Goal: Task Accomplishment & Management: Manage account settings

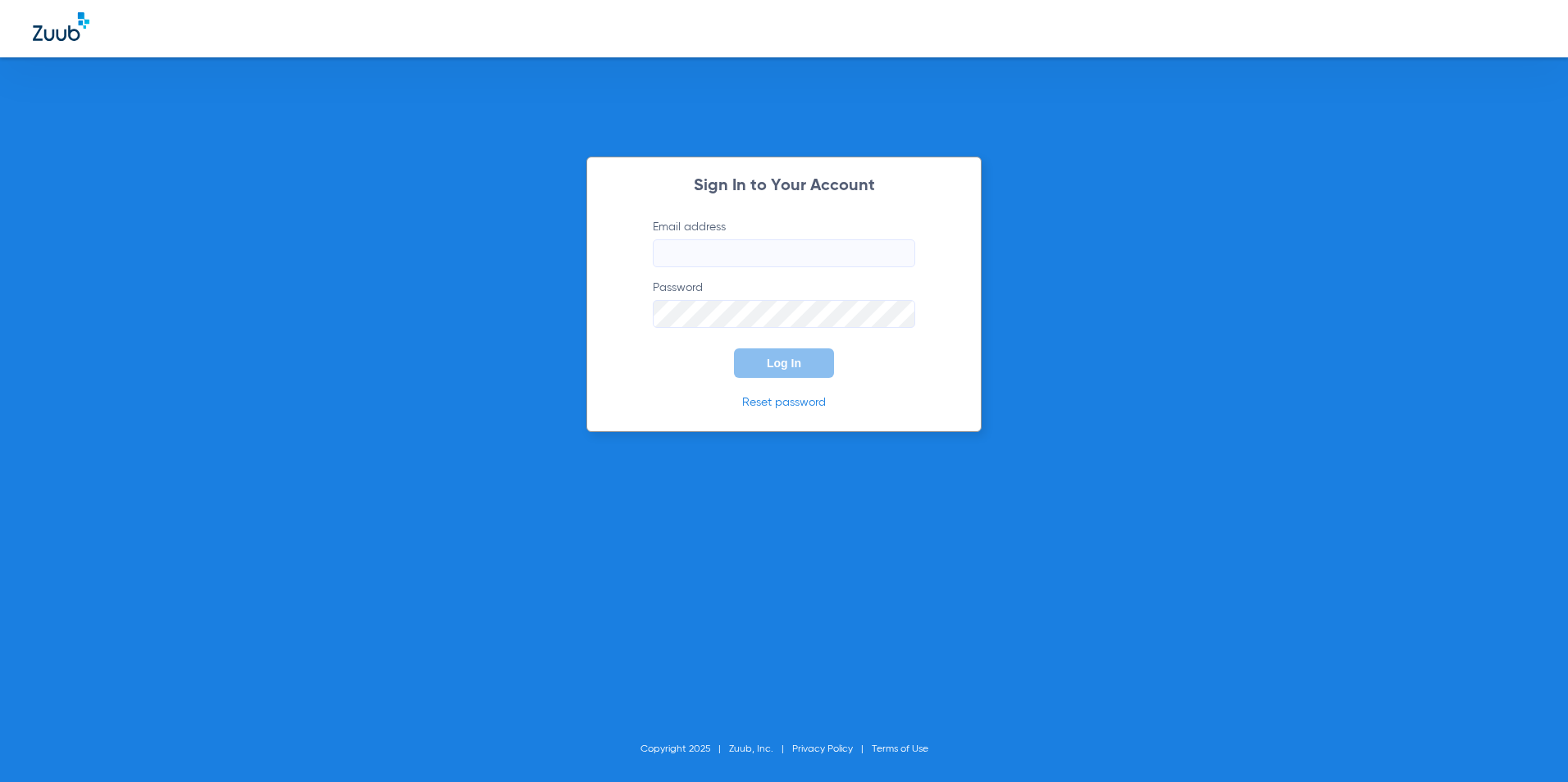
type input "[EMAIL_ADDRESS][DOMAIN_NAME]"
click at [762, 382] on div "Sign In to Your Account Email address [EMAIL_ADDRESS][DOMAIN_NAME] Password Log…" at bounding box center [784, 294] width 395 height 276
click at [760, 369] on button "Log In" at bounding box center [783, 363] width 100 height 30
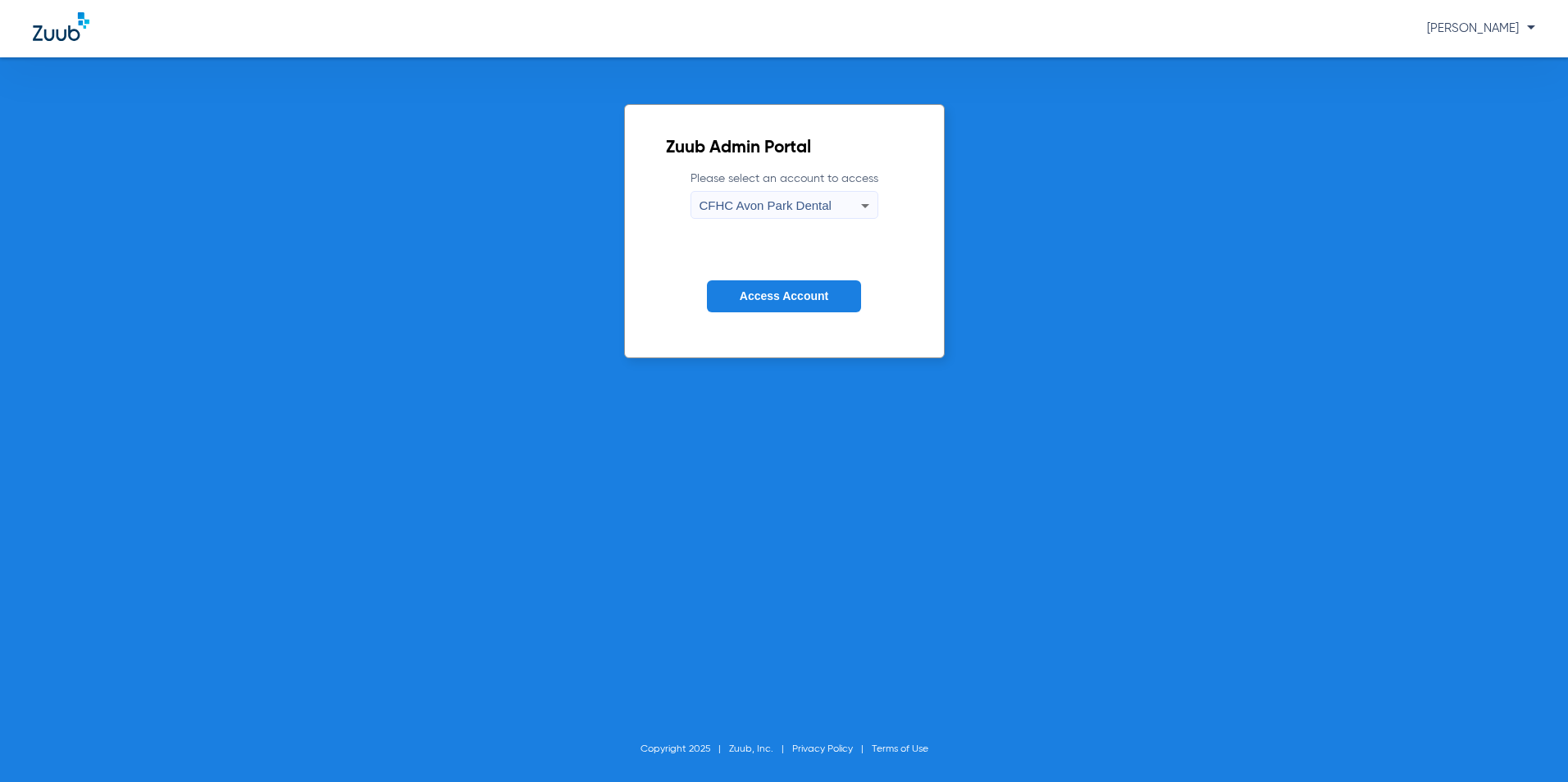
click at [723, 198] on span "CFHC Avon Park Dental" at bounding box center [765, 205] width 132 height 14
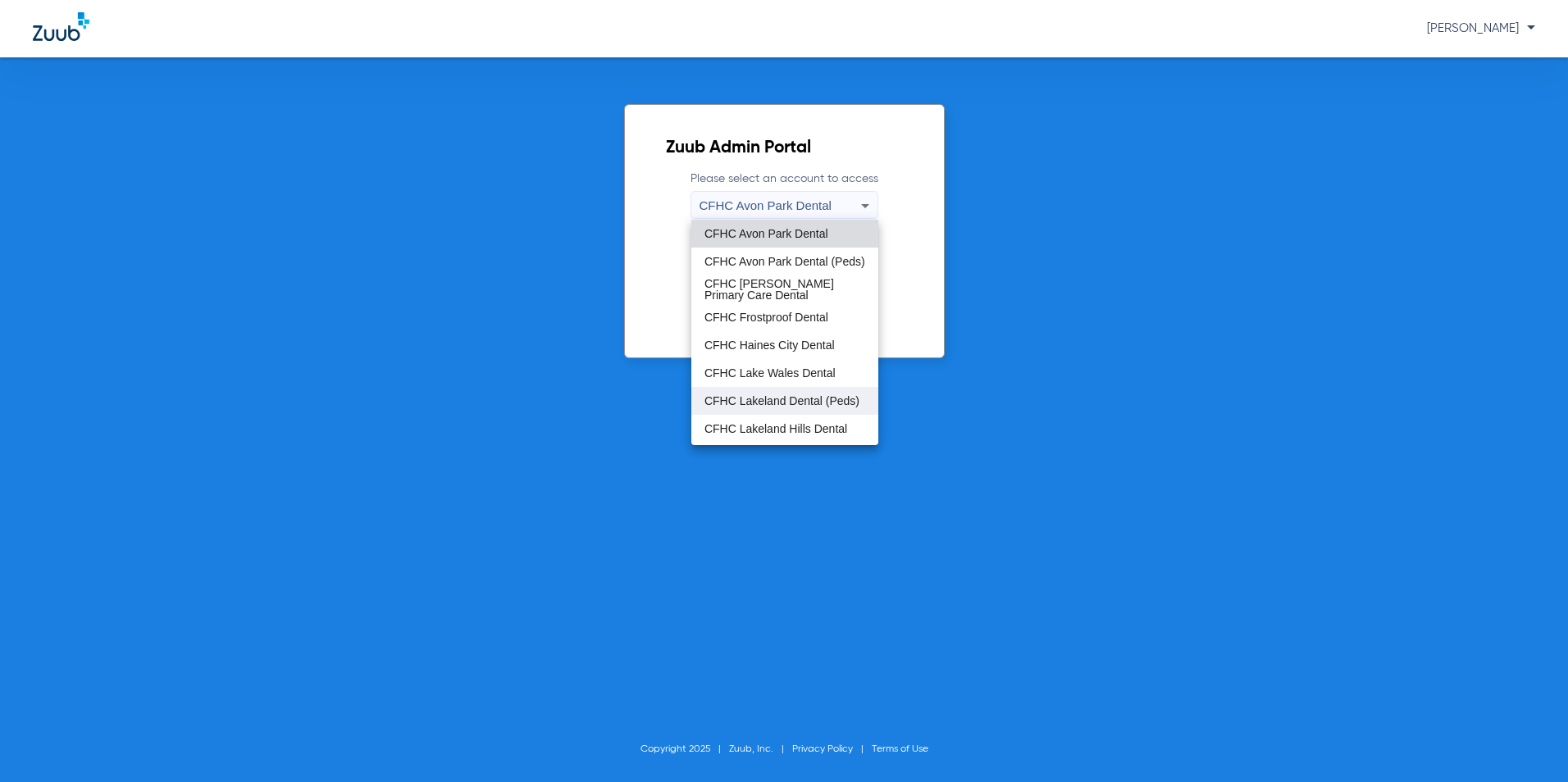
click at [759, 407] on span "CFHC Lakeland Dental (Peds)" at bounding box center [781, 400] width 155 height 11
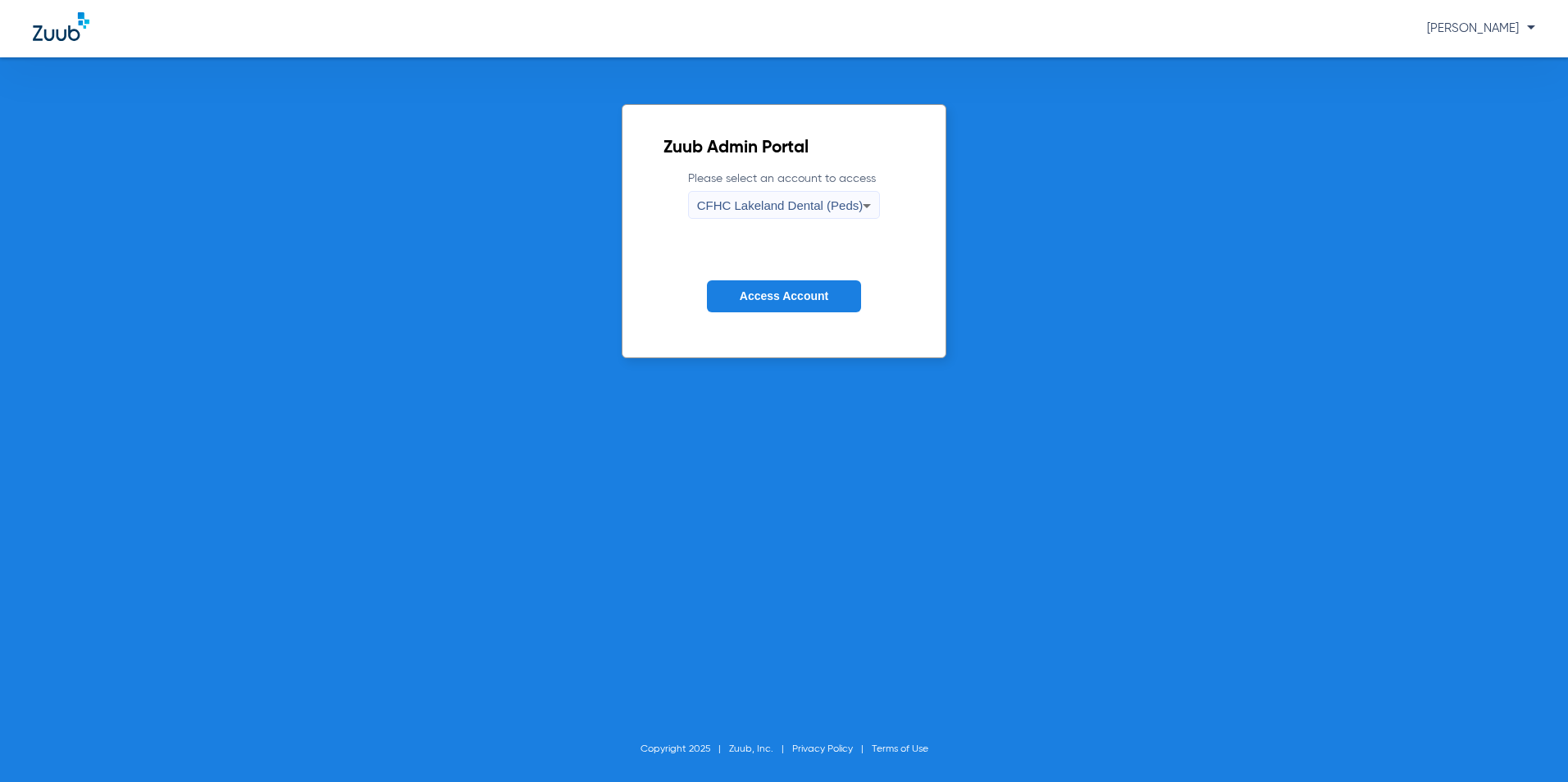
click at [764, 293] on span "Access Account" at bounding box center [783, 296] width 88 height 13
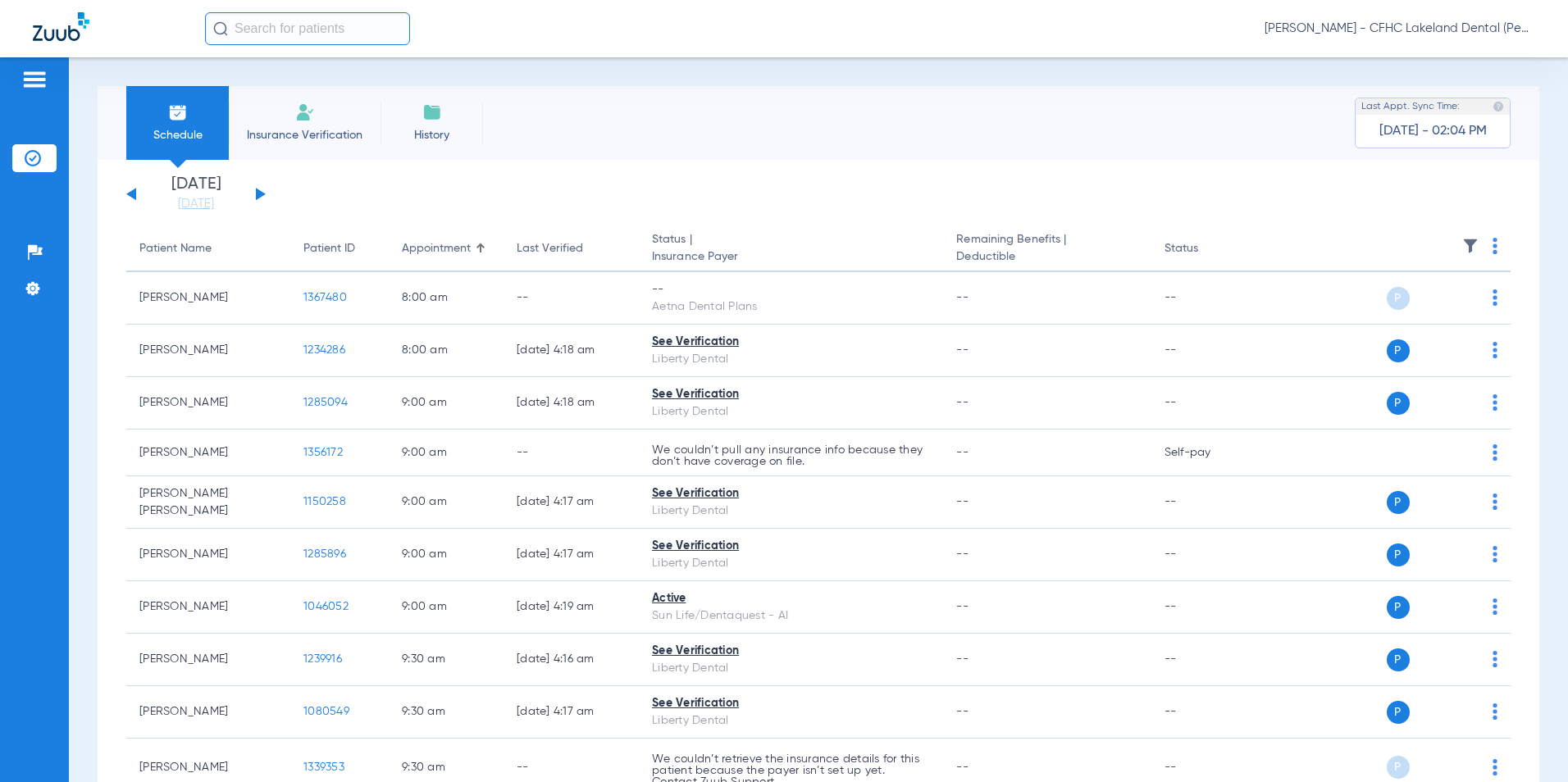
click at [588, 157] on div "Schedule Insurance Verification History Last Appt. Sync Time: [DATE] - 02:04 PM" at bounding box center [818, 122] width 1441 height 74
click at [653, 142] on div "Schedule Insurance Verification History Last Appt. Sync Time: [DATE] - 02:11 PM" at bounding box center [818, 122] width 1441 height 74
click at [615, 141] on div "Schedule Insurance Verification History Last Appt. Sync Time: [DATE] - 02:11 PM" at bounding box center [818, 122] width 1441 height 74
click at [1189, 154] on div "Schedule Insurance Verification History Last Appt. Sync Time: [DATE] - 02:11 PM" at bounding box center [818, 122] width 1441 height 74
